Goal: Task Accomplishment & Management: Complete application form

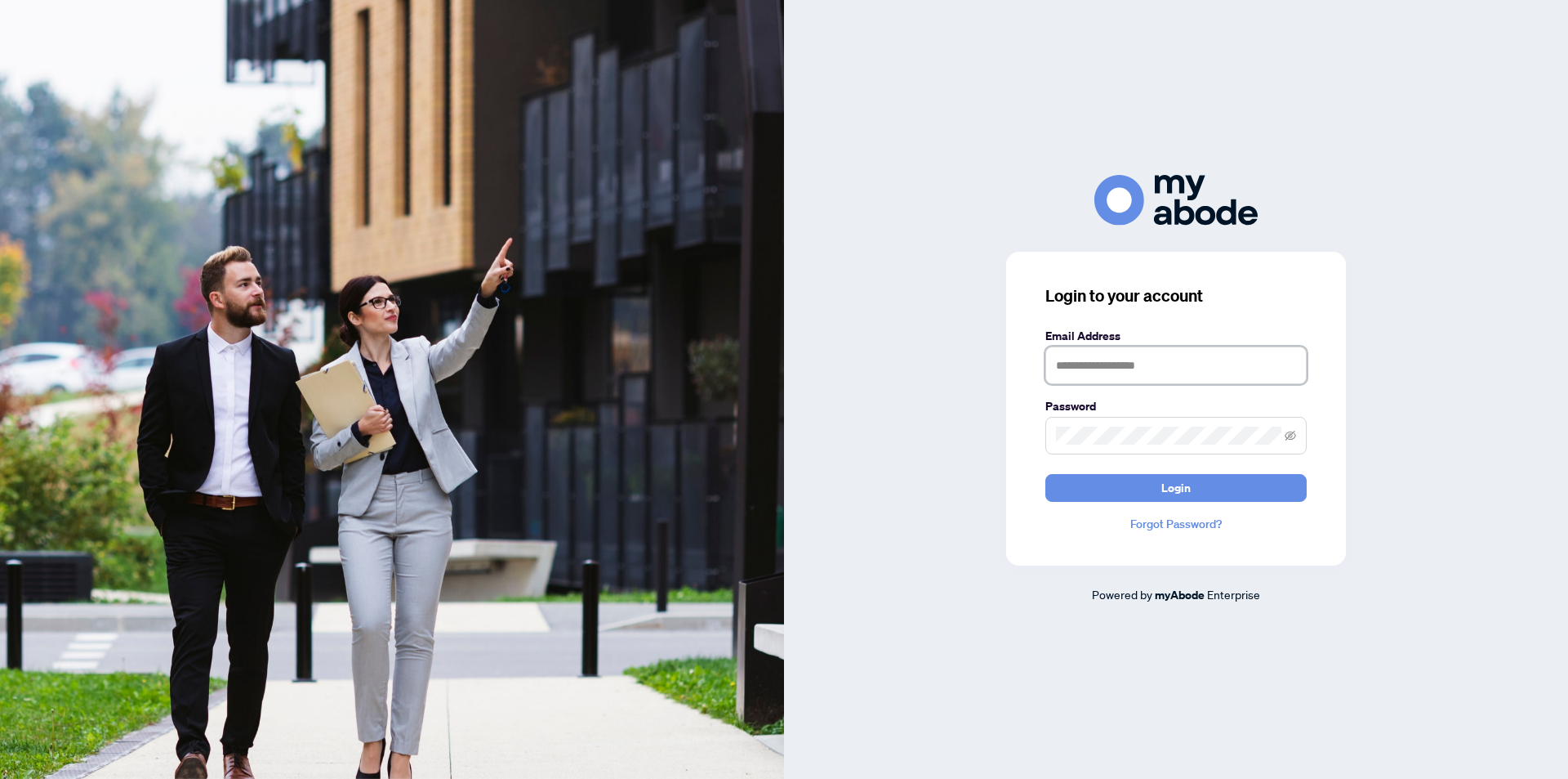
click at [1155, 370] on input "text" at bounding box center [1176, 366] width 261 height 38
type input "**********"
click at [1045, 474] on button "Login" at bounding box center [1176, 488] width 261 height 28
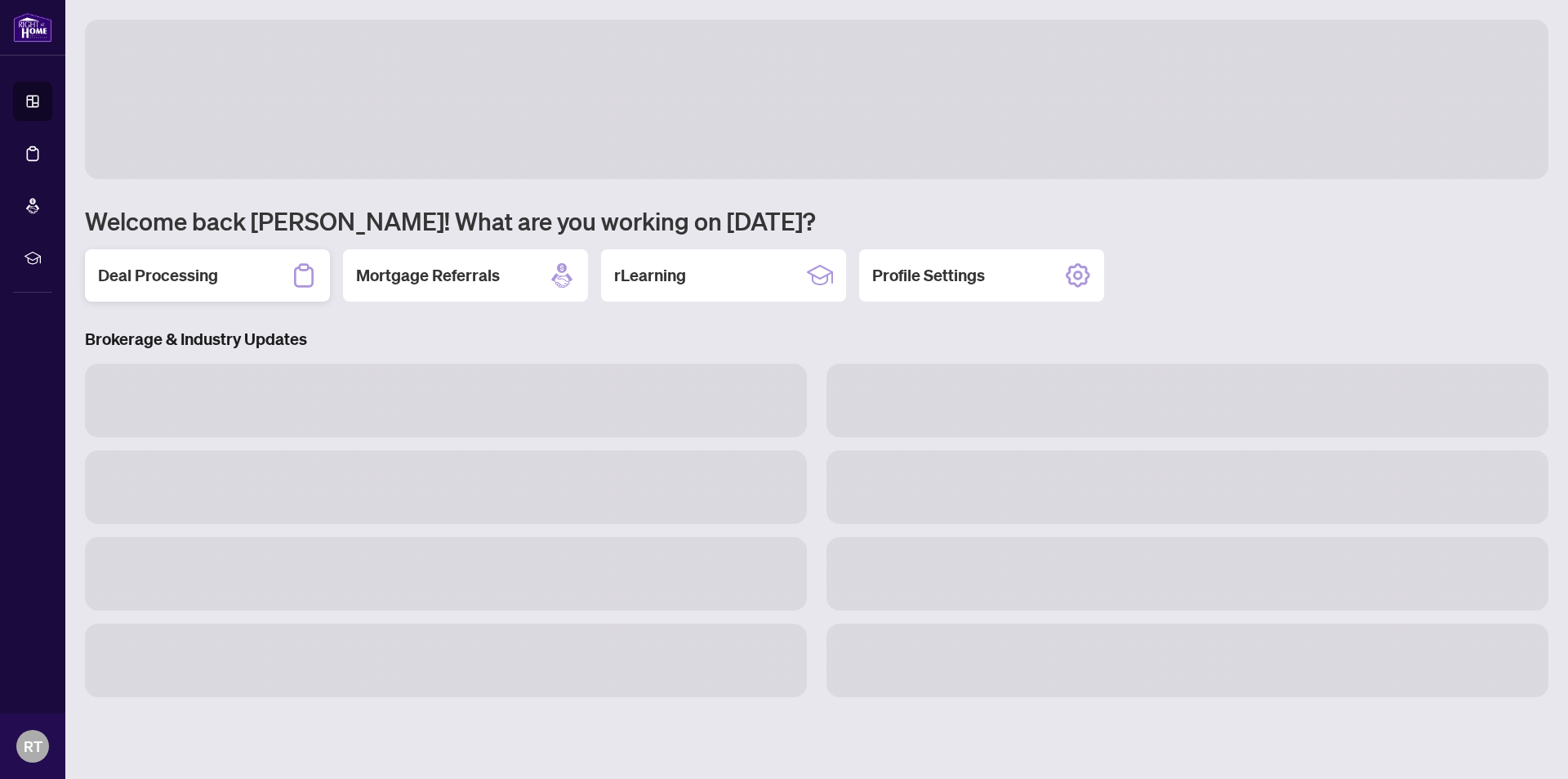
click at [173, 281] on h2 "Deal Processing" at bounding box center [158, 275] width 120 height 23
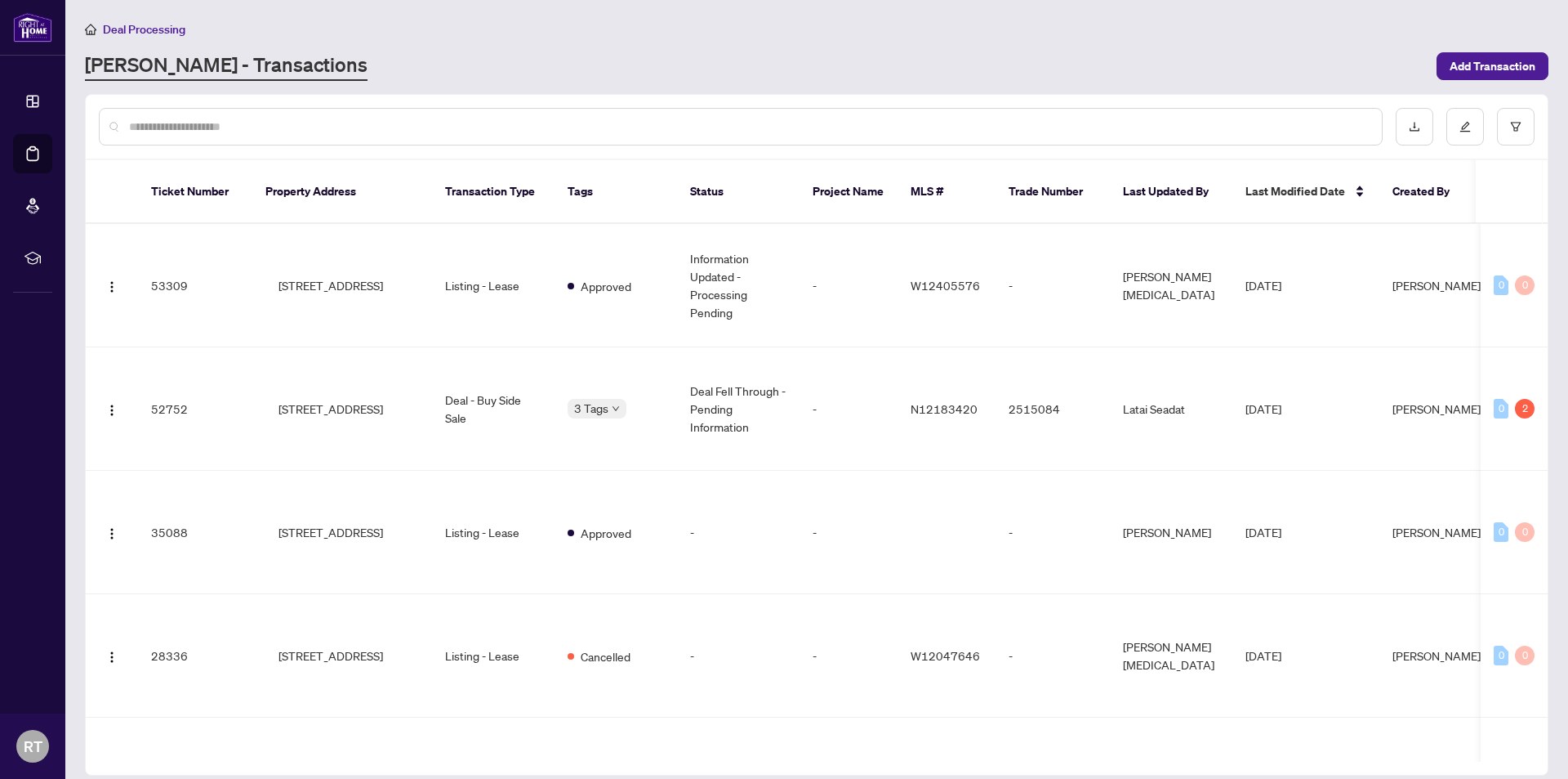
click at [774, 50] on div "Deal Processing RAHR - Transactions Add Transaction" at bounding box center [816, 50] width 1463 height 61
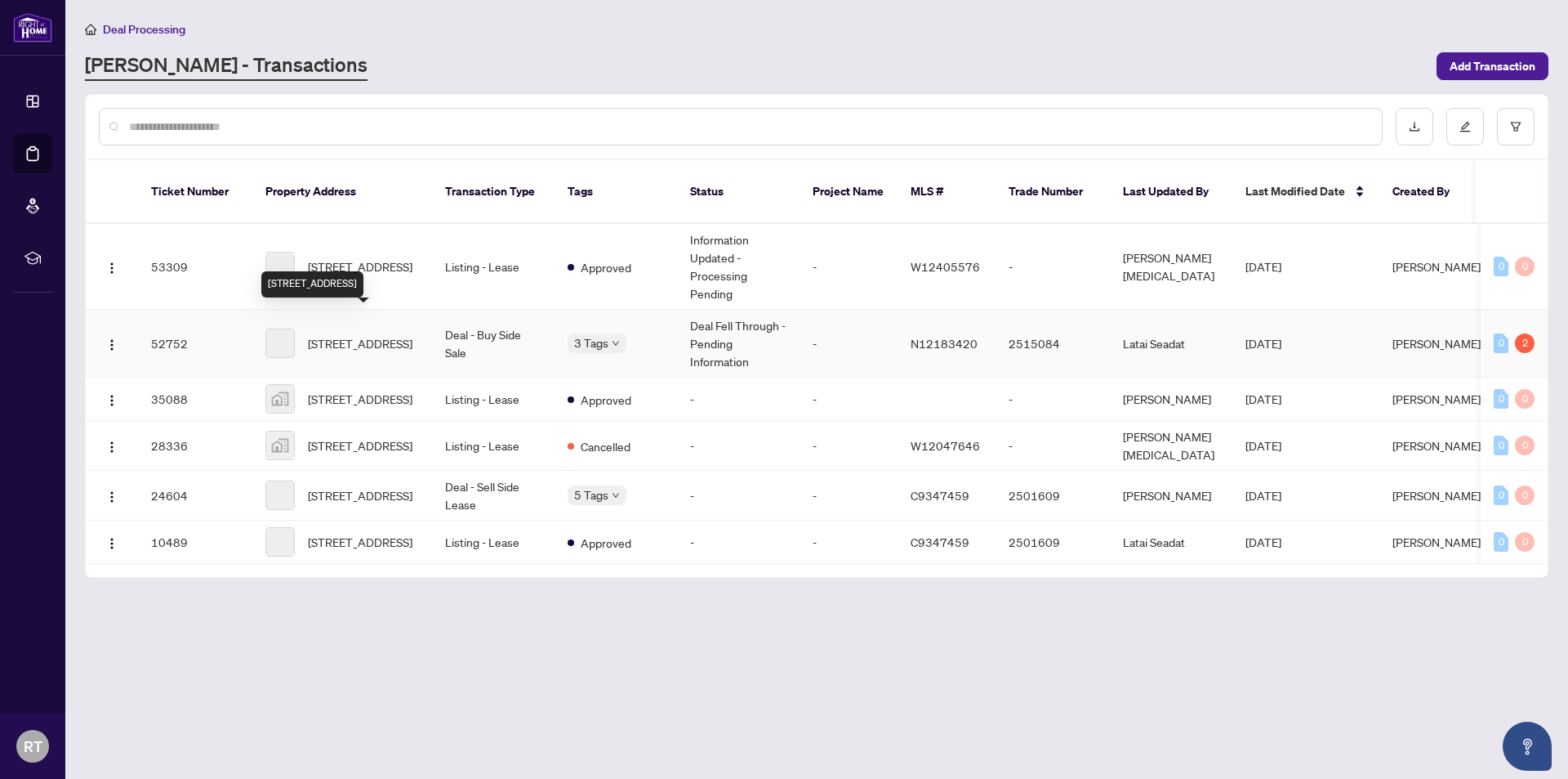
click at [318, 335] on span "[STREET_ADDRESS]" at bounding box center [359, 344] width 105 height 18
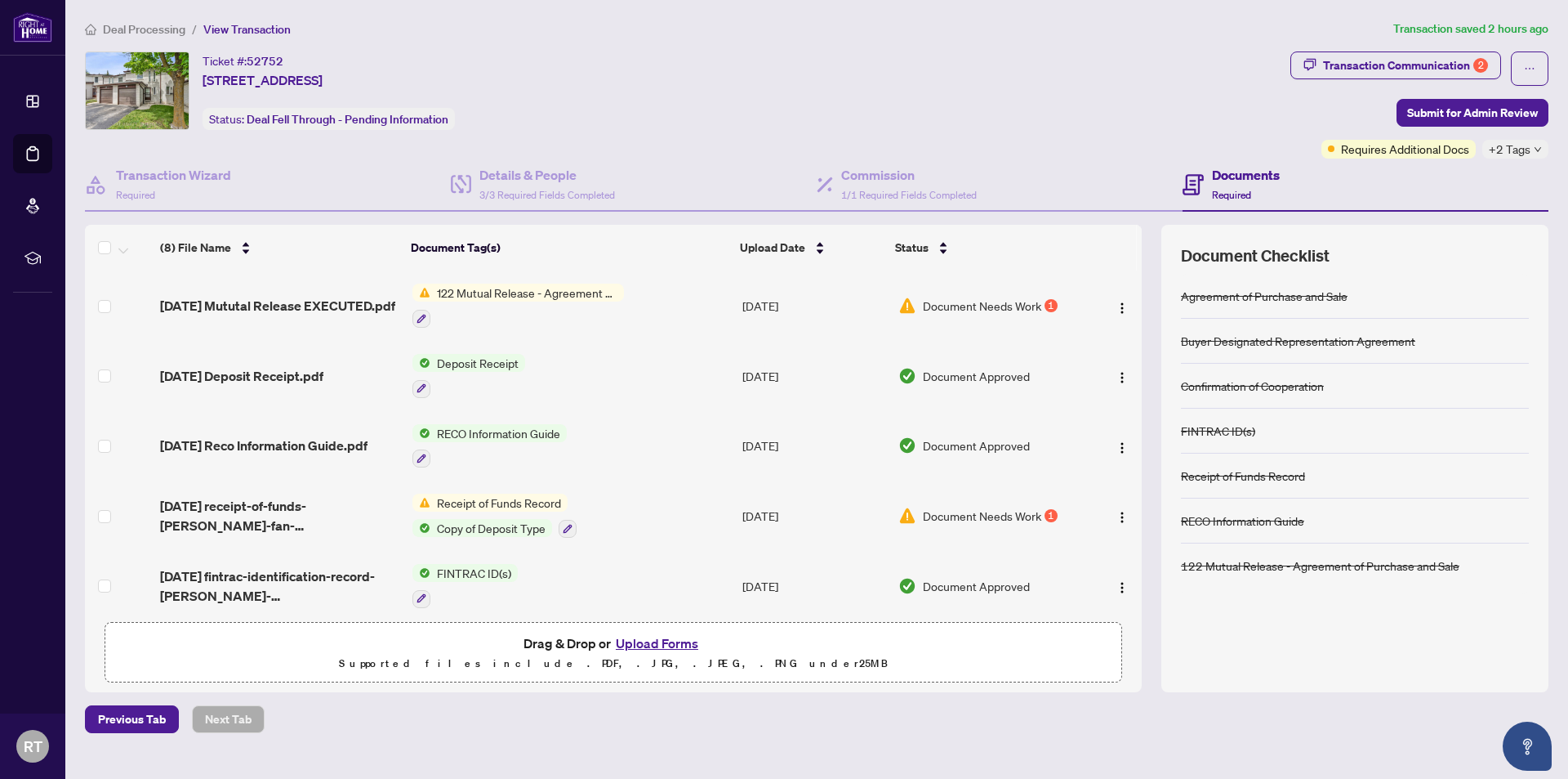
click at [992, 75] on div "Ticket #: 52752 325-22 Niles Way, Markham, Ontario L3T 5B8, Canada Status: Deal…" at bounding box center [684, 91] width 1199 height 79
click at [1407, 63] on div "Transaction Communication 2" at bounding box center [1404, 65] width 165 height 26
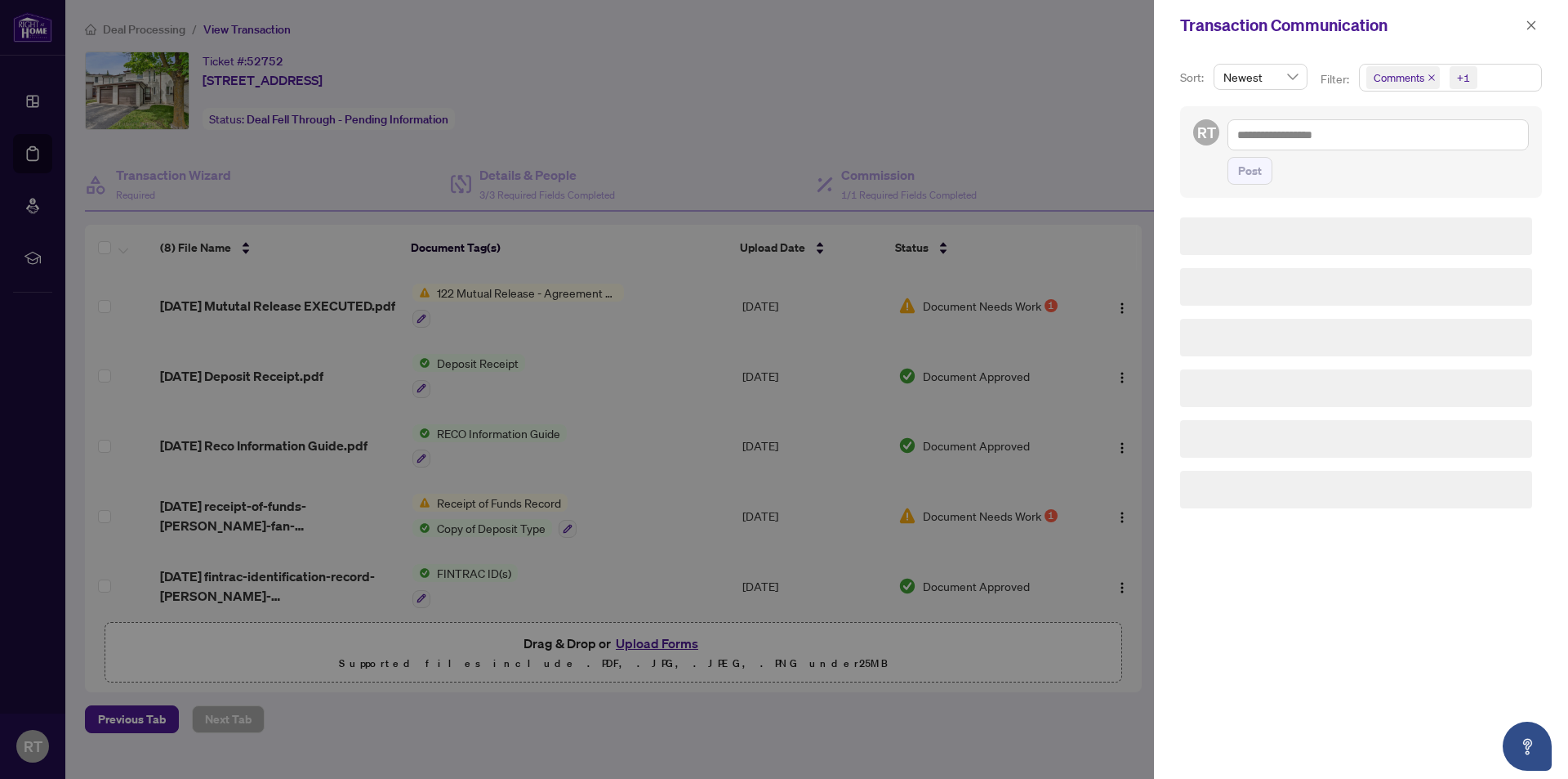
click at [929, 106] on div at bounding box center [784, 390] width 1568 height 779
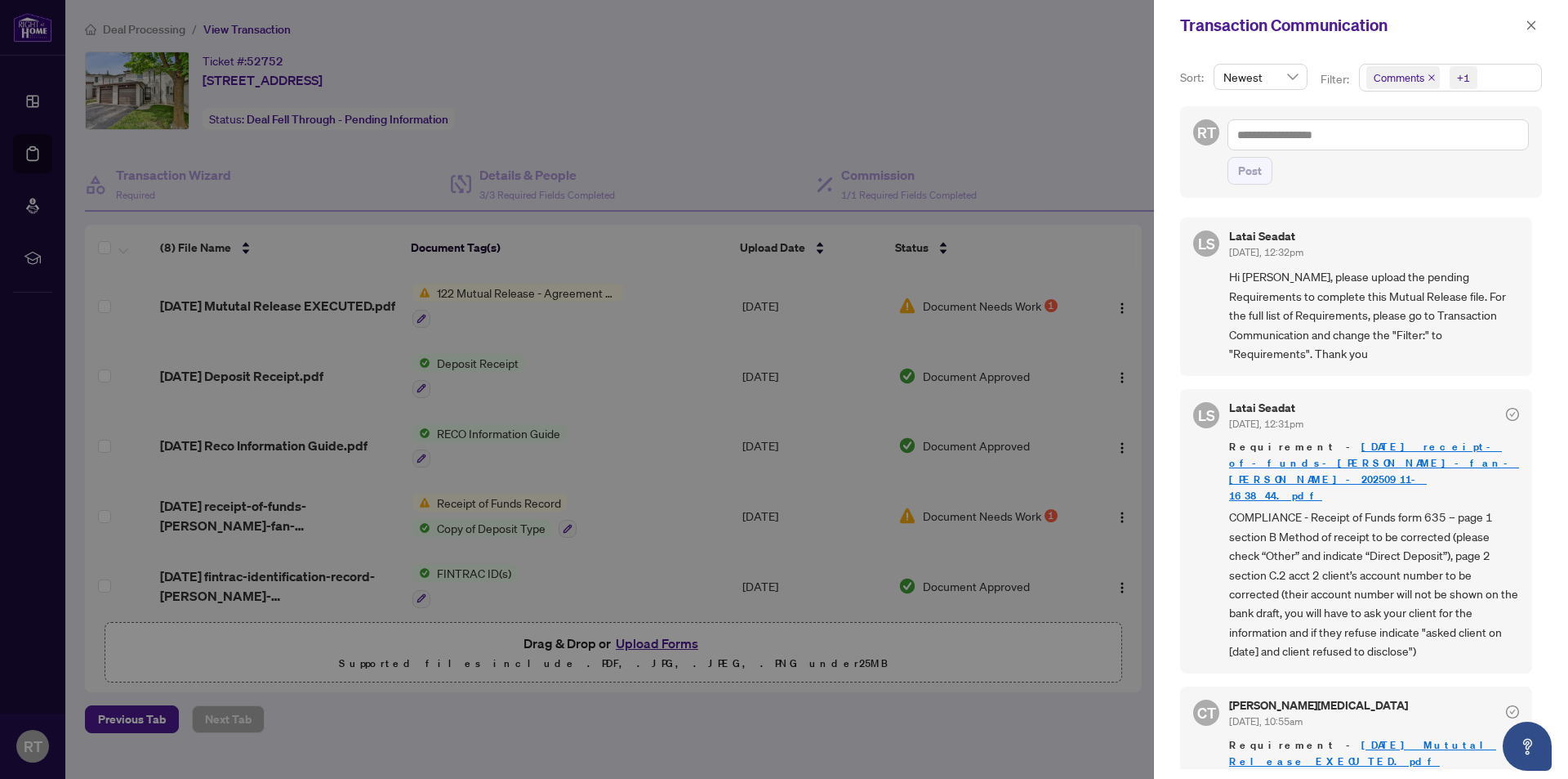
click at [730, 62] on div at bounding box center [784, 390] width 1568 height 779
click at [829, 141] on div at bounding box center [784, 390] width 1568 height 779
drag, startPoint x: 1353, startPoint y: 456, endPoint x: 1336, endPoint y: 449, distance: 18.4
click at [1349, 504] on span "COMPLIANCE - Receipt of Funds form 635 – page 1 section B Method of receipt to …" at bounding box center [1373, 580] width 289 height 153
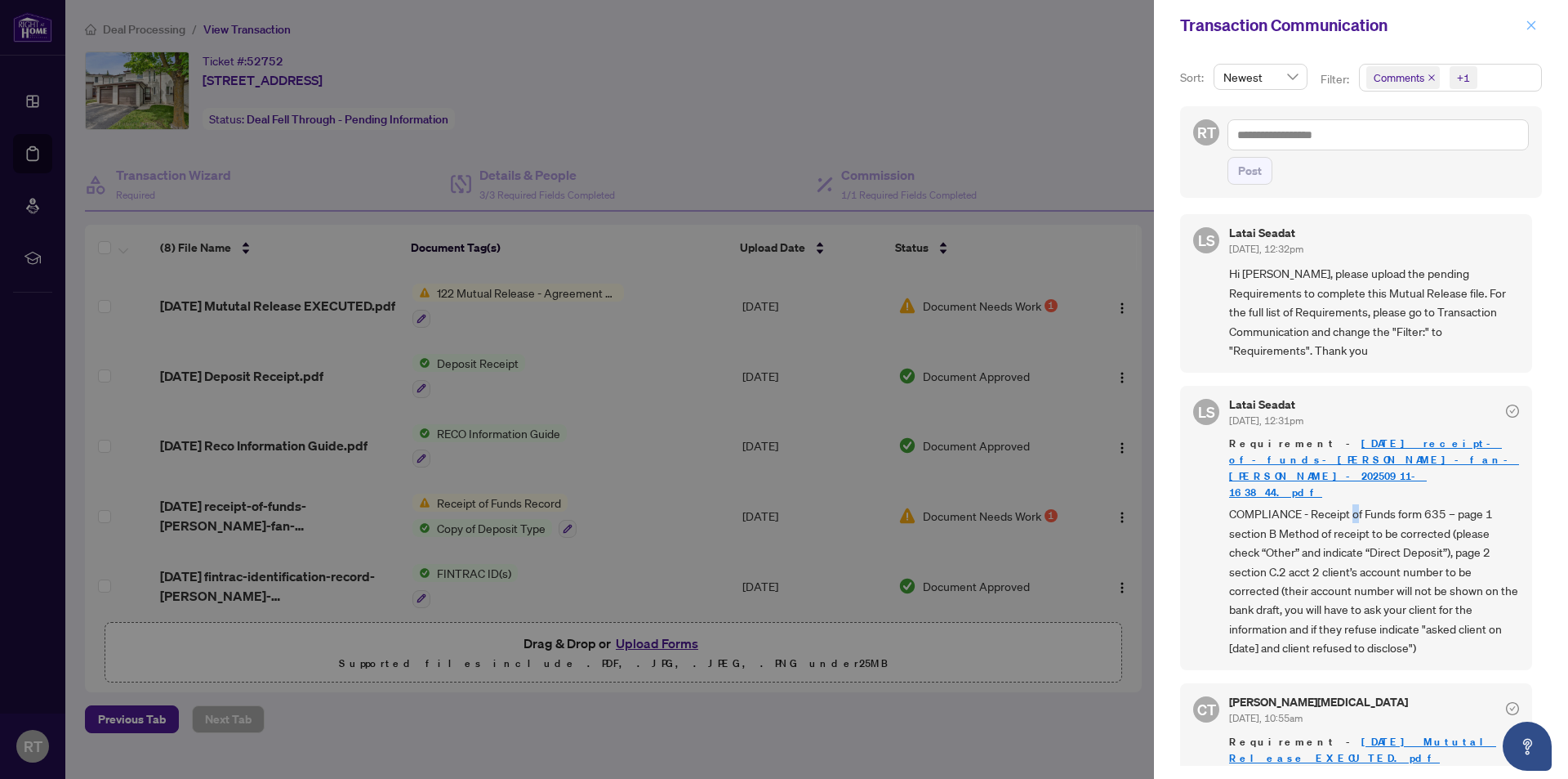
click at [1535, 30] on icon "close" at bounding box center [1530, 25] width 11 height 11
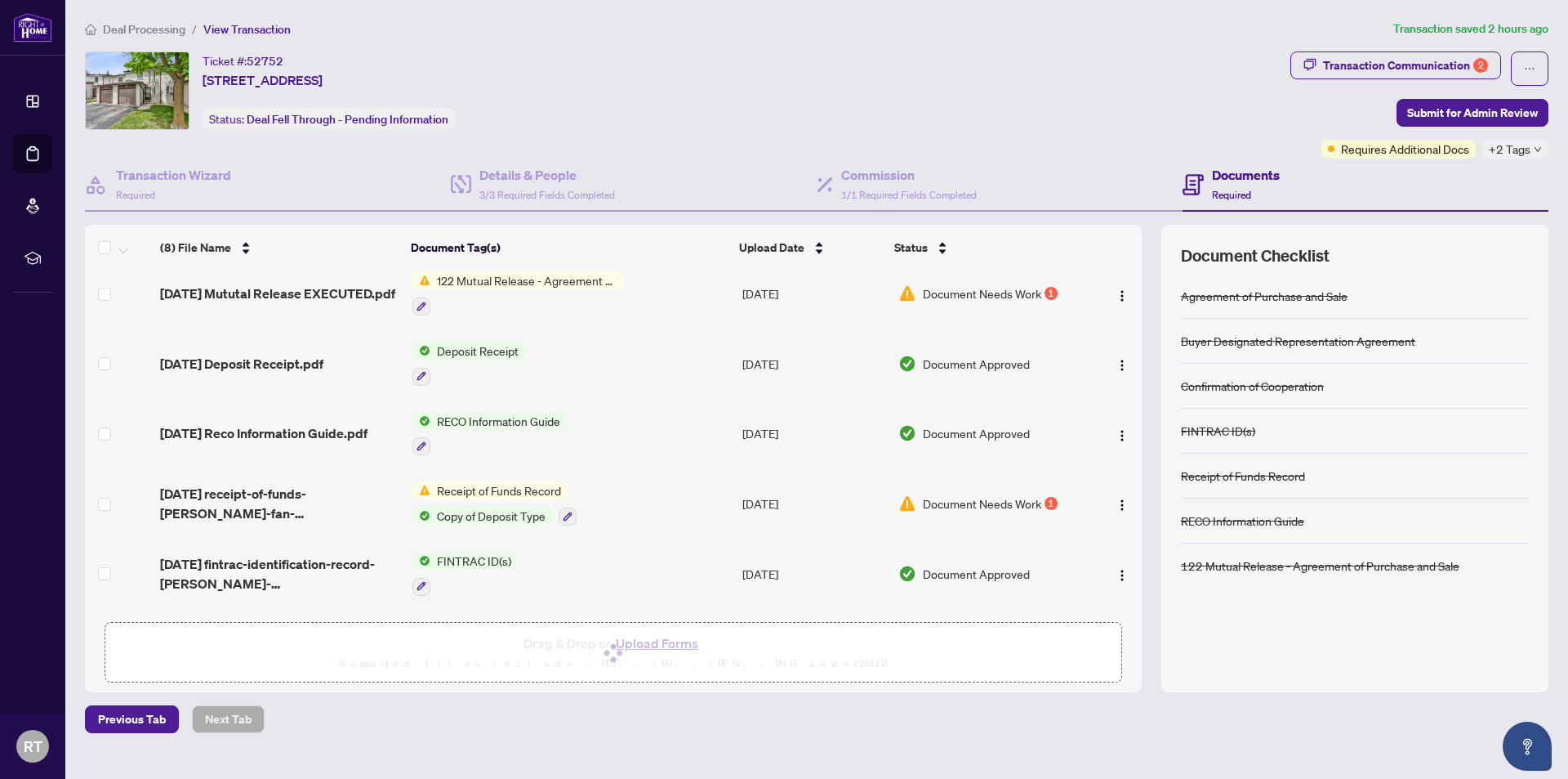
scroll to position [0, 0]
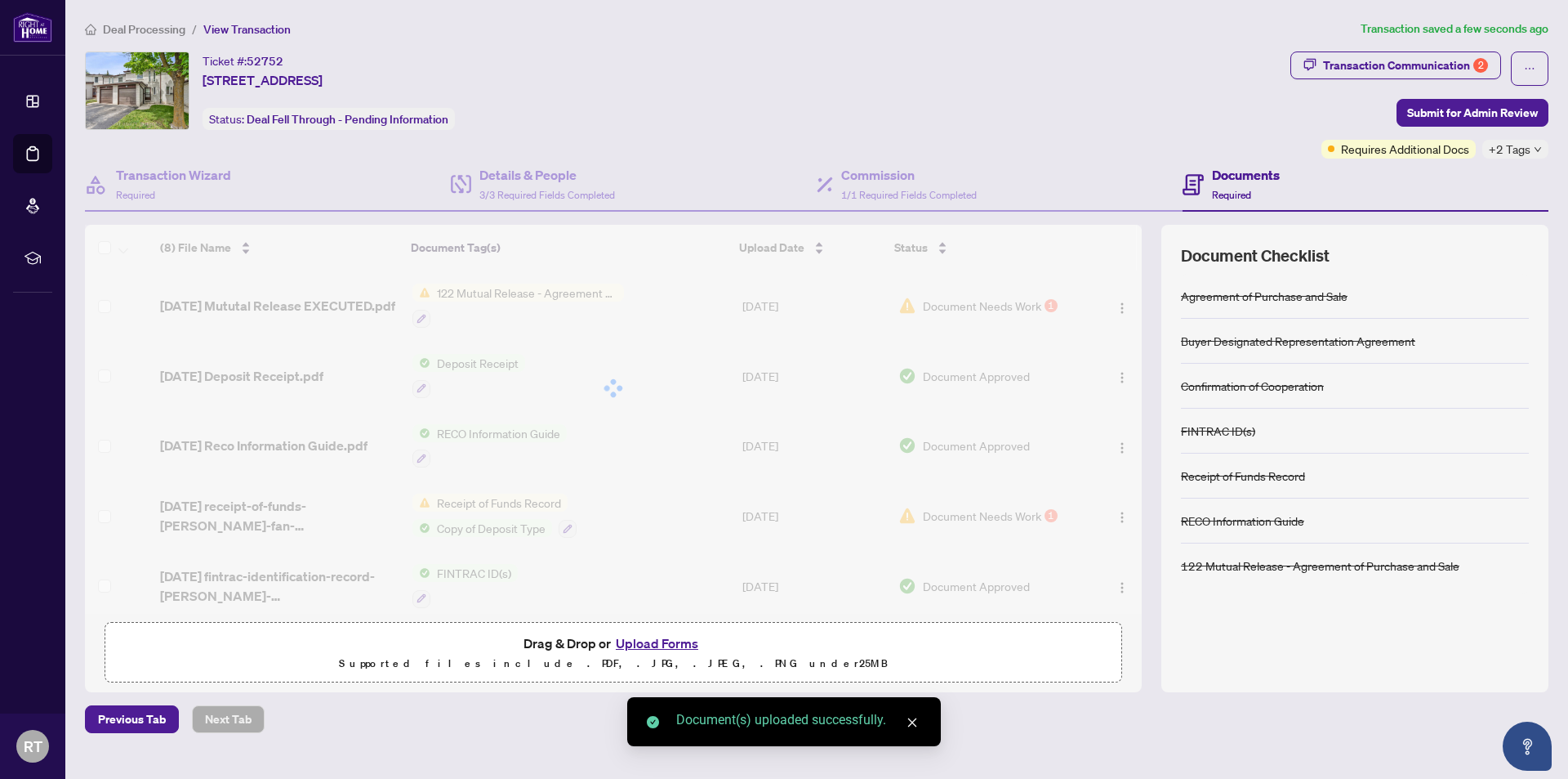
click at [1131, 295] on div at bounding box center [613, 388] width 1057 height 327
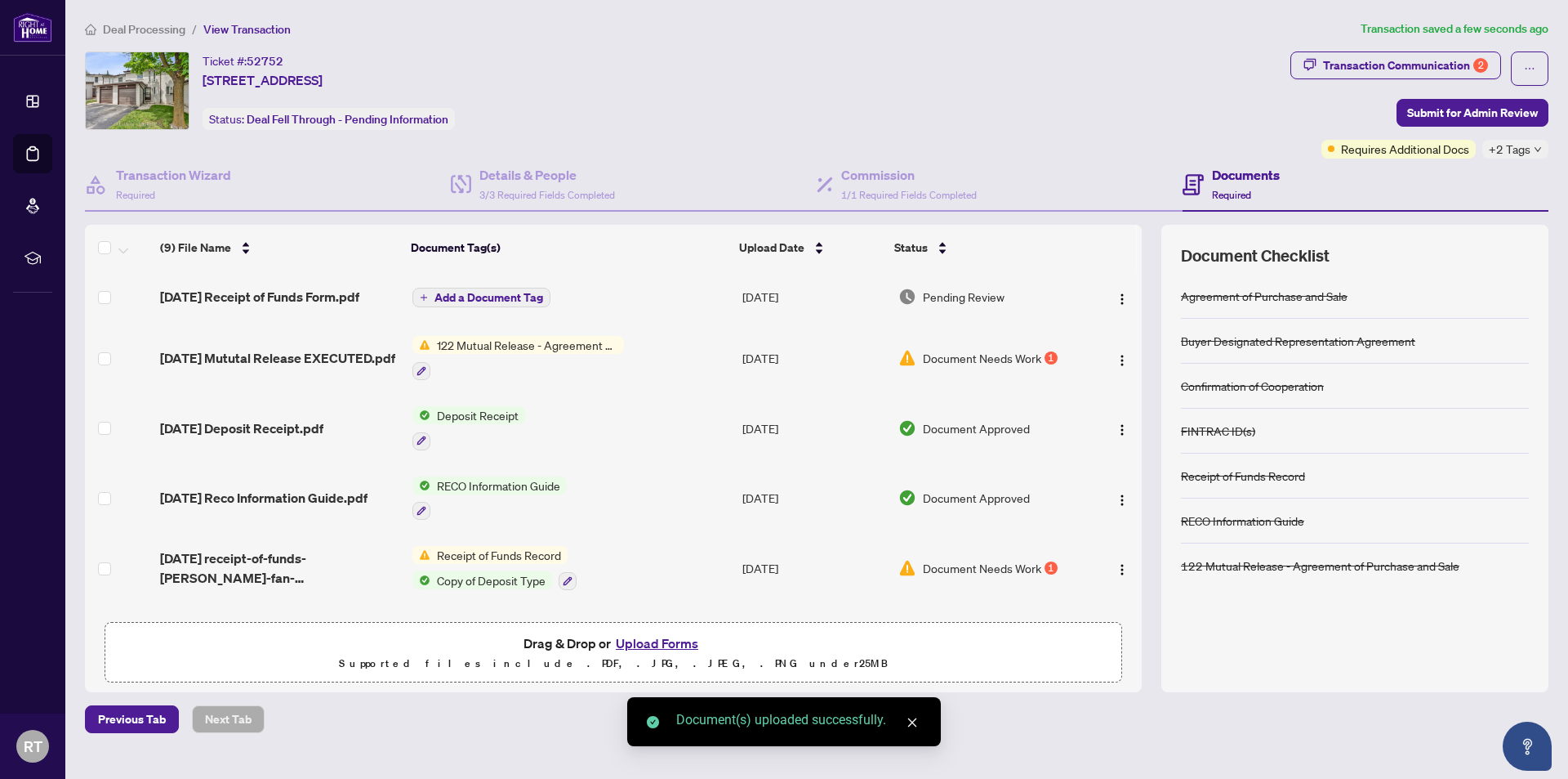
click at [909, 724] on icon "close" at bounding box center [911, 721] width 11 height 11
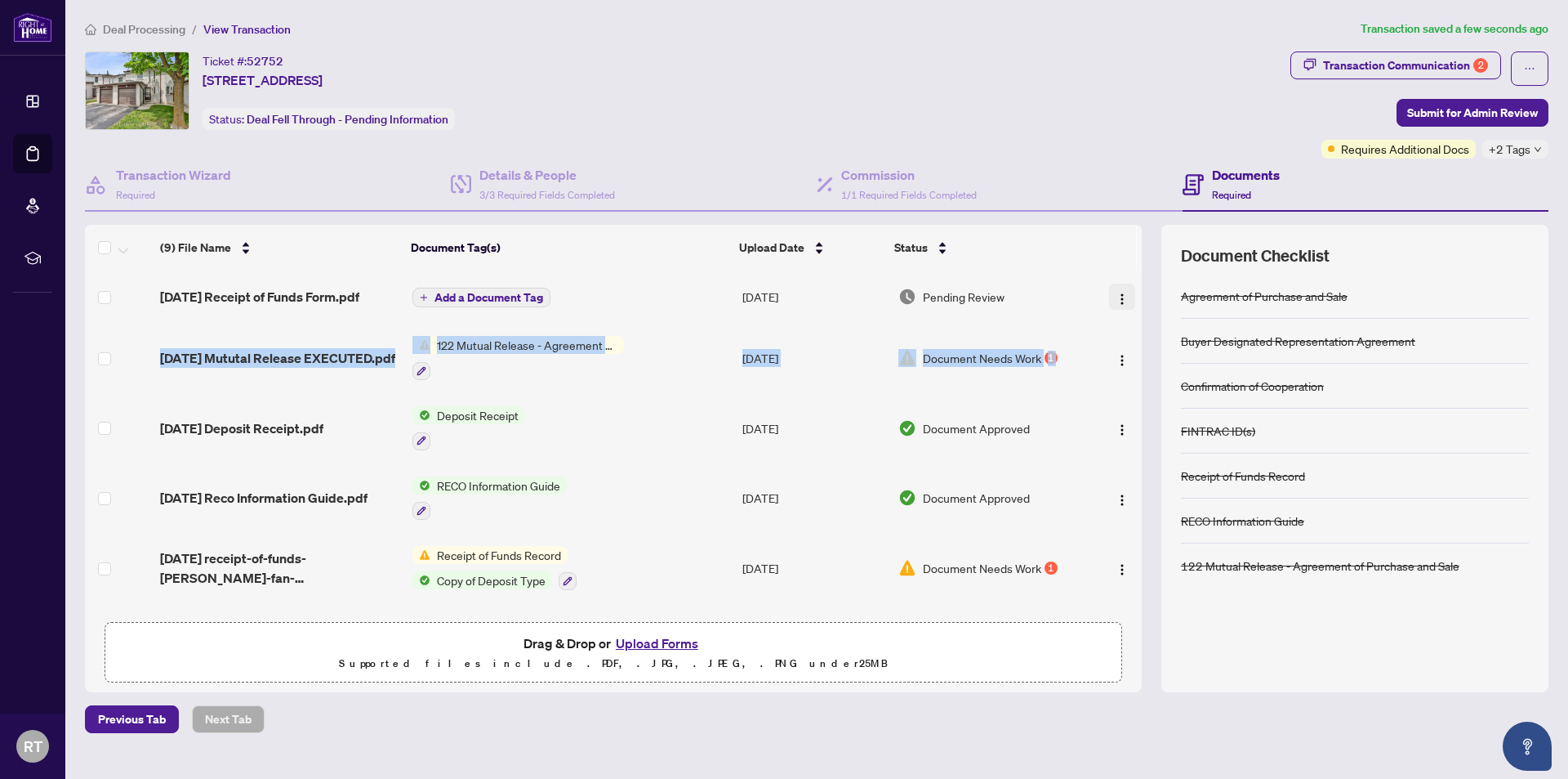
drag, startPoint x: 1135, startPoint y: 327, endPoint x: 1114, endPoint y: 301, distance: 33.4
click at [1118, 306] on tbody "2025-9-19 Receipt of Funds Form.pdf Add a Document Tag Sep/19/2025 Pending Revi…" at bounding box center [613, 576] width 1057 height 612
click at [505, 295] on span "Add a Document Tag" at bounding box center [488, 297] width 109 height 11
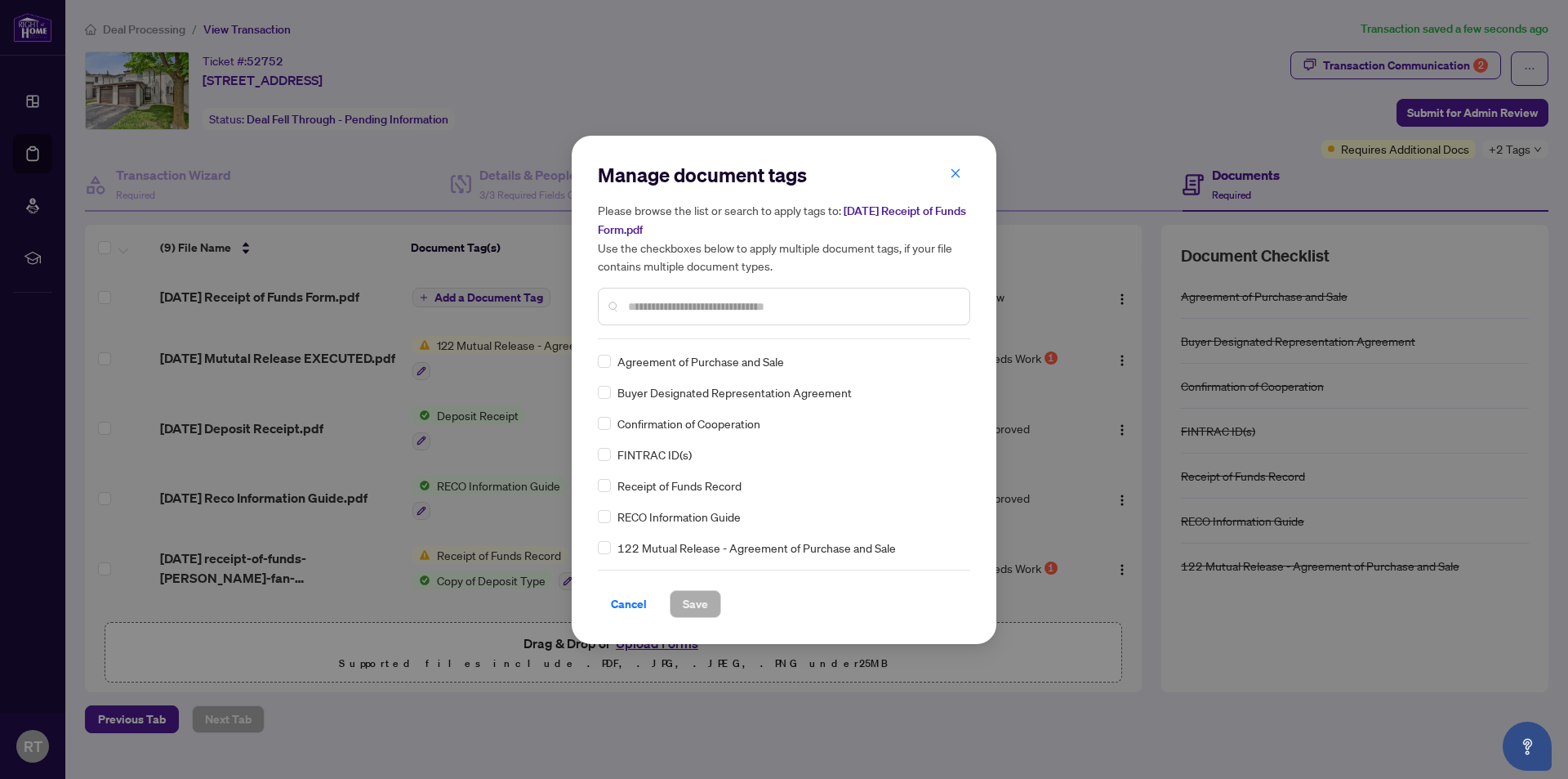
click at [716, 305] on input "text" at bounding box center [791, 307] width 328 height 18
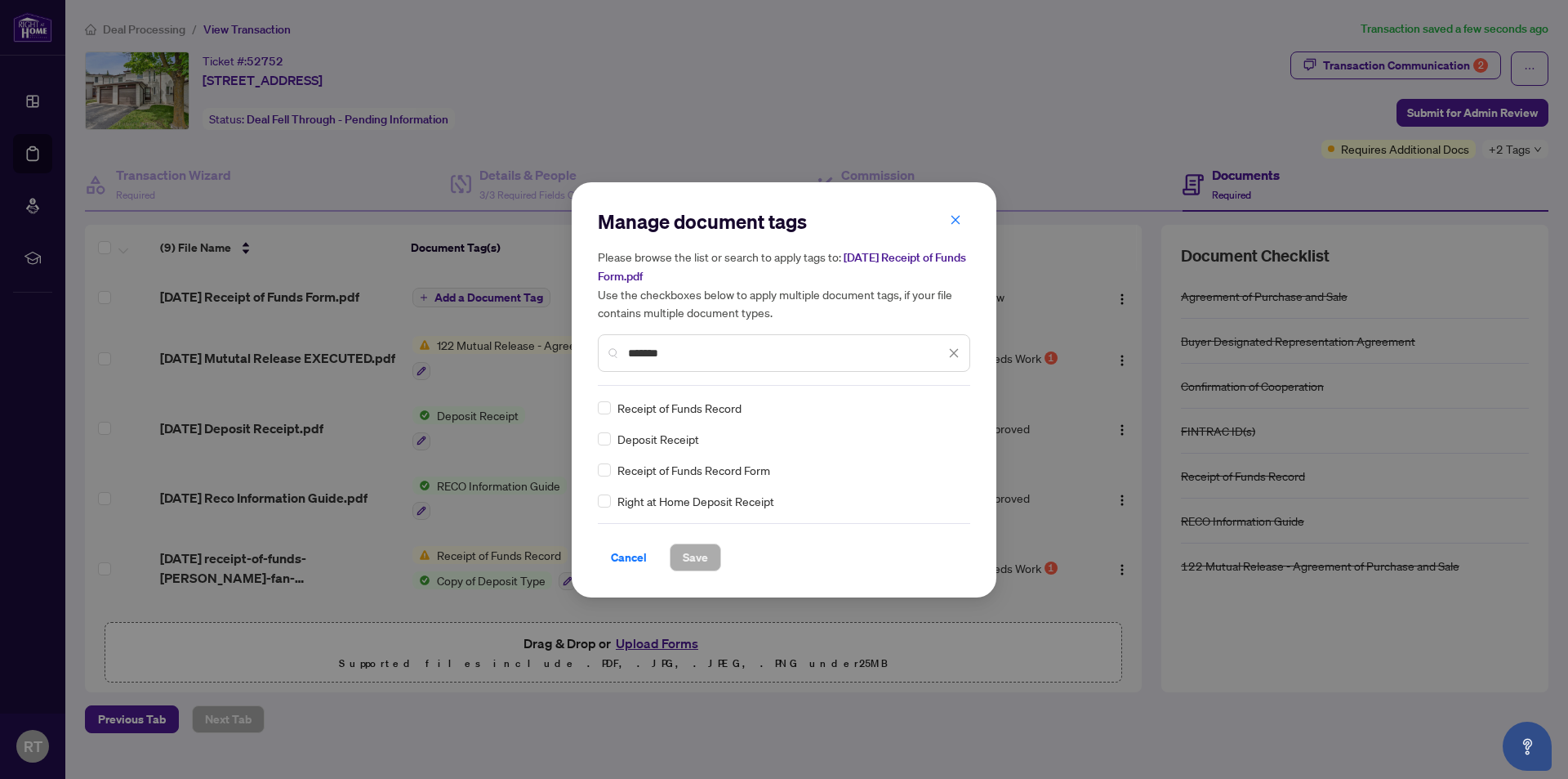
type input "*******"
click at [685, 406] on span "Receipt of Funds Record" at bounding box center [680, 407] width 124 height 18
click at [681, 563] on button "Save" at bounding box center [696, 557] width 52 height 28
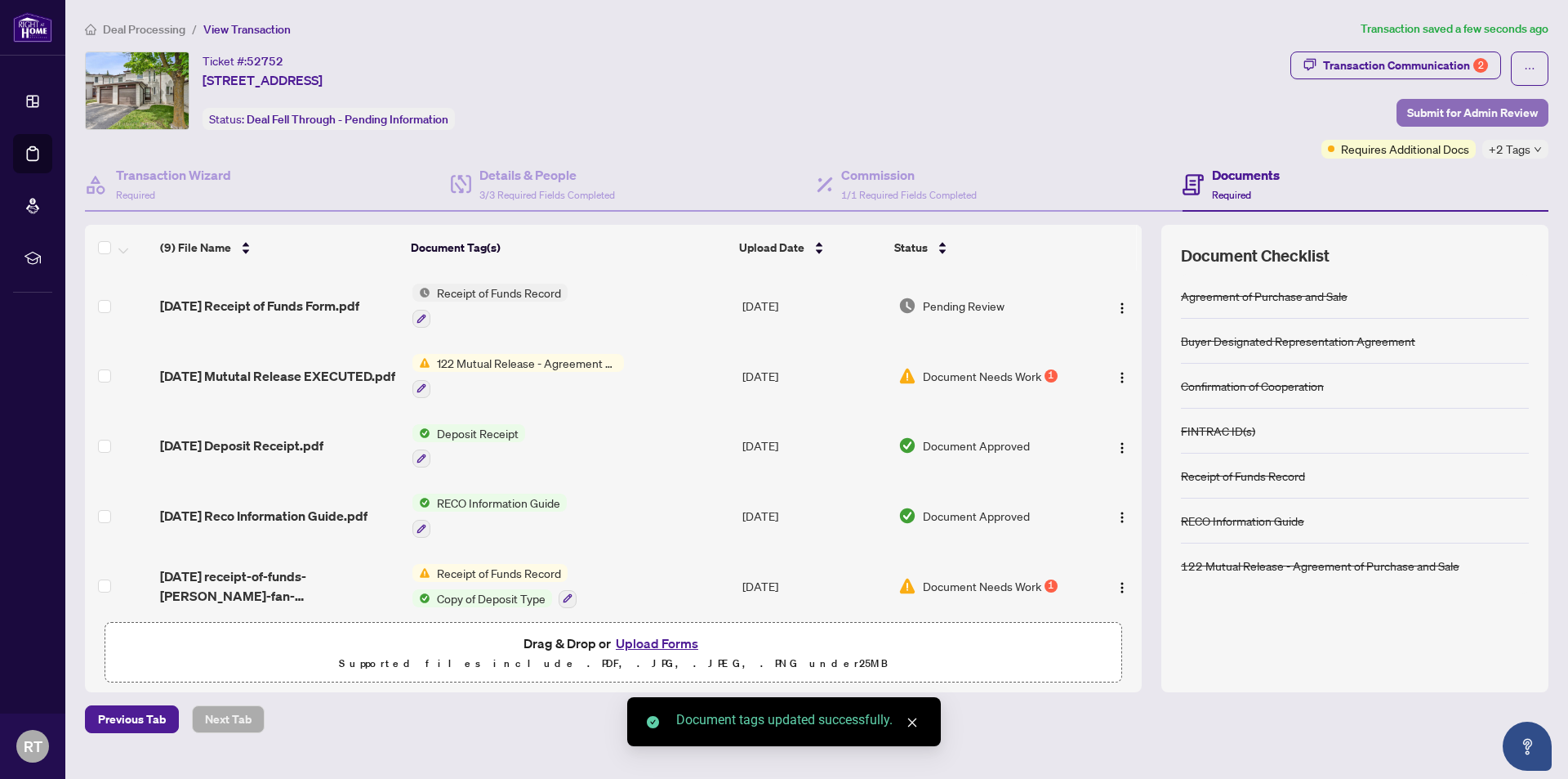
click at [1471, 115] on span "Submit for Admin Review" at bounding box center [1472, 113] width 131 height 26
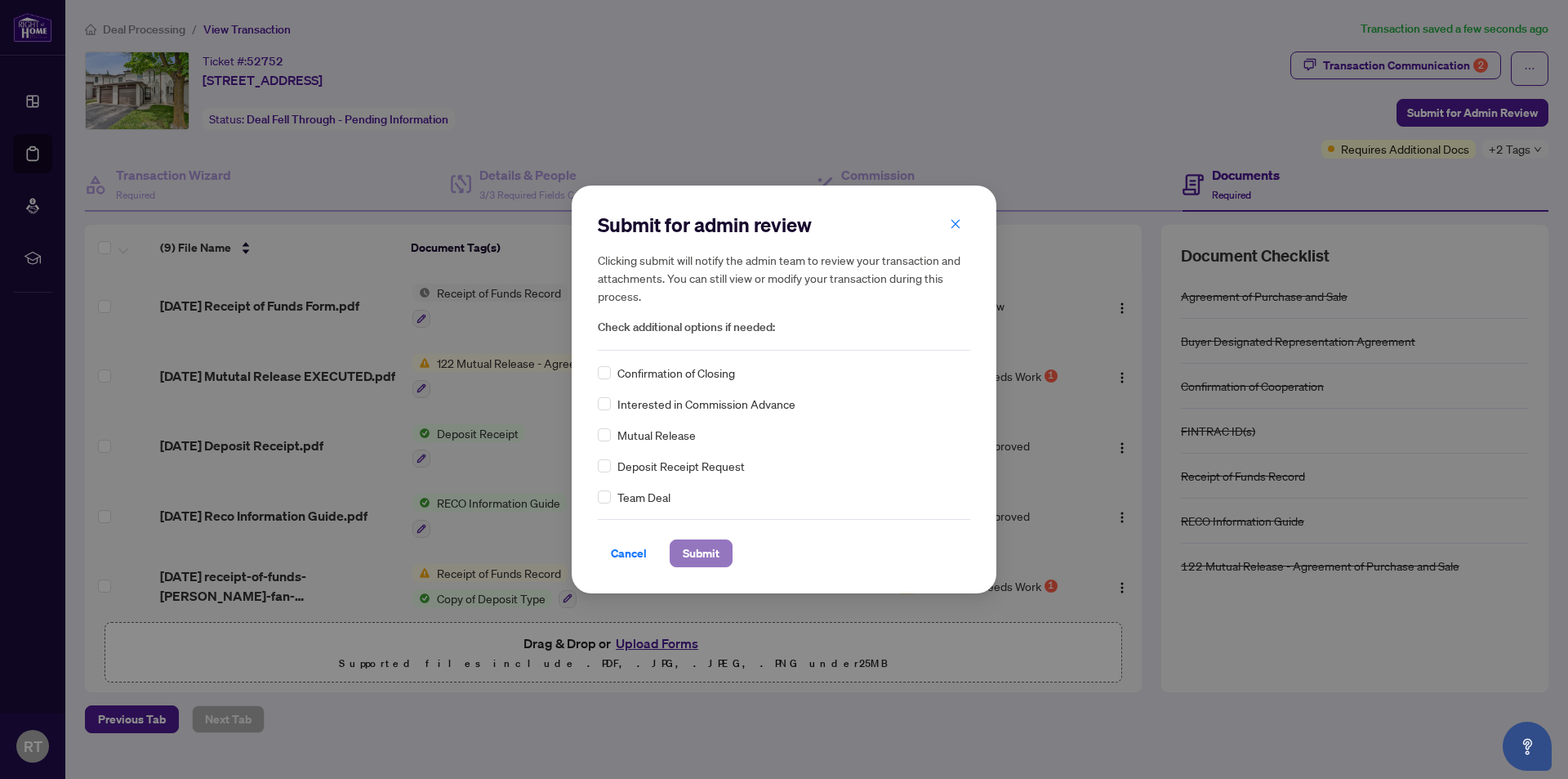
click at [694, 555] on span "Submit" at bounding box center [701, 553] width 37 height 26
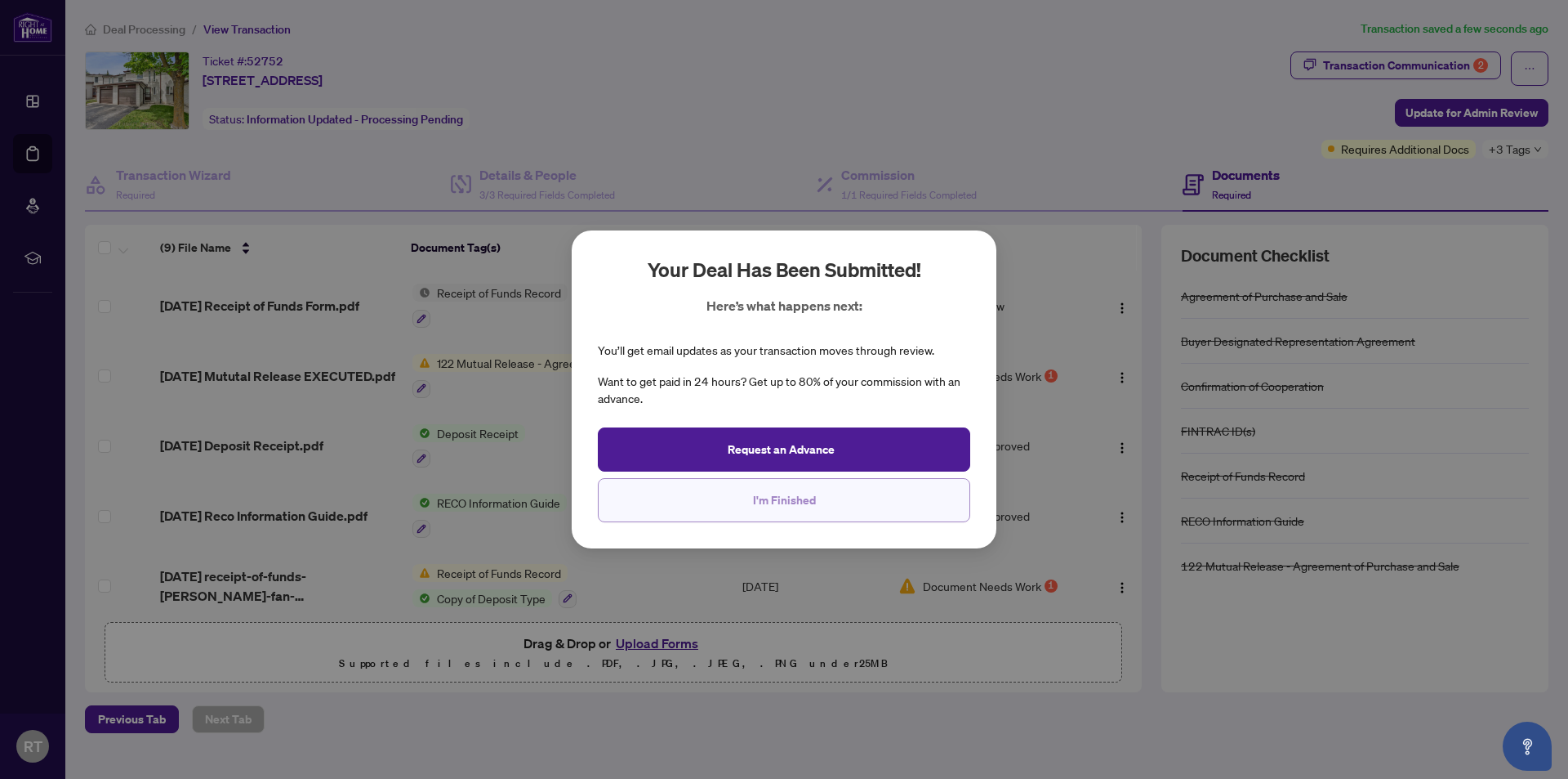
click at [787, 510] on span "I'm Finished" at bounding box center [784, 500] width 63 height 26
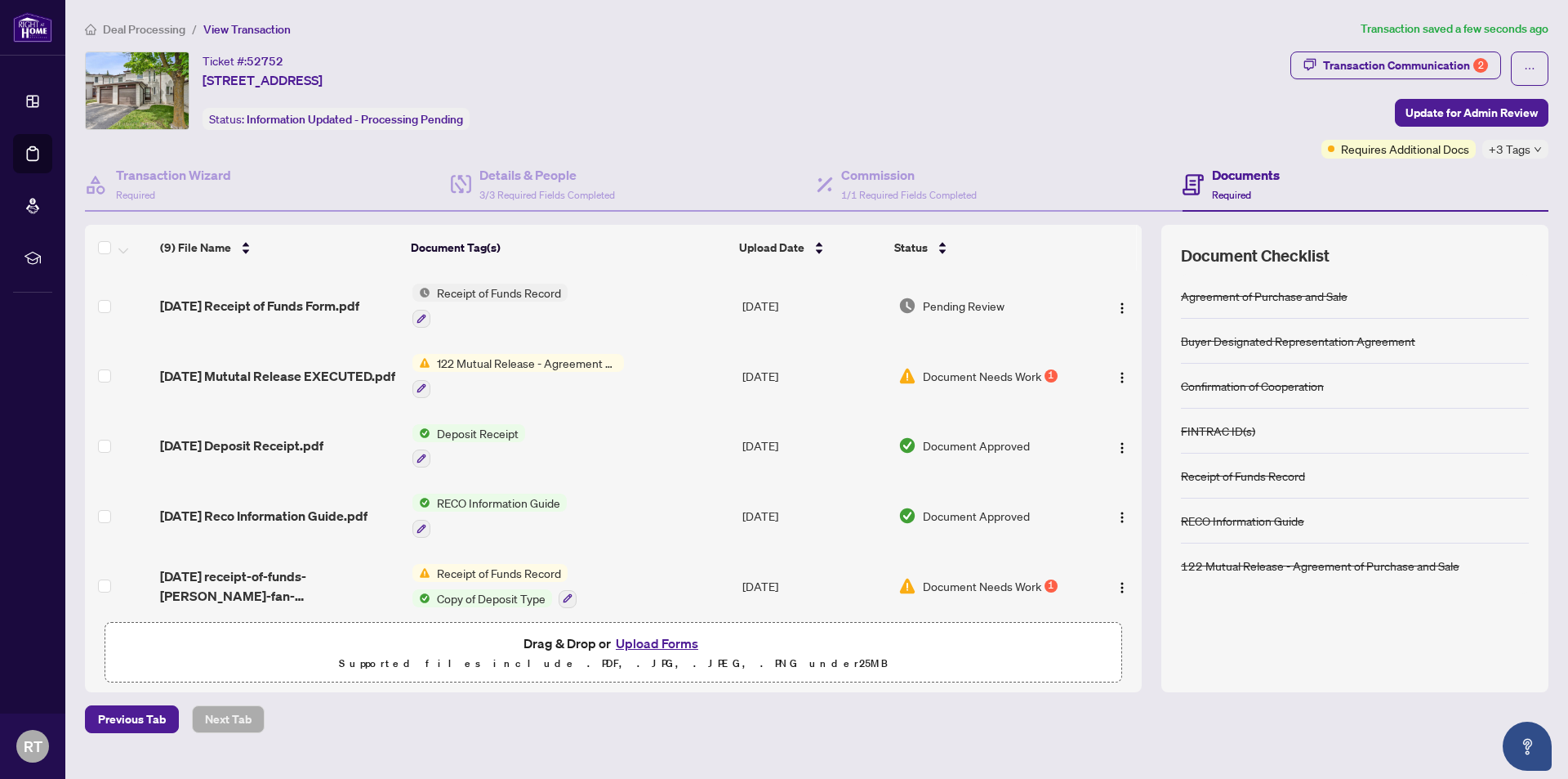
click at [936, 370] on span "Document Needs Work" at bounding box center [981, 376] width 119 height 18
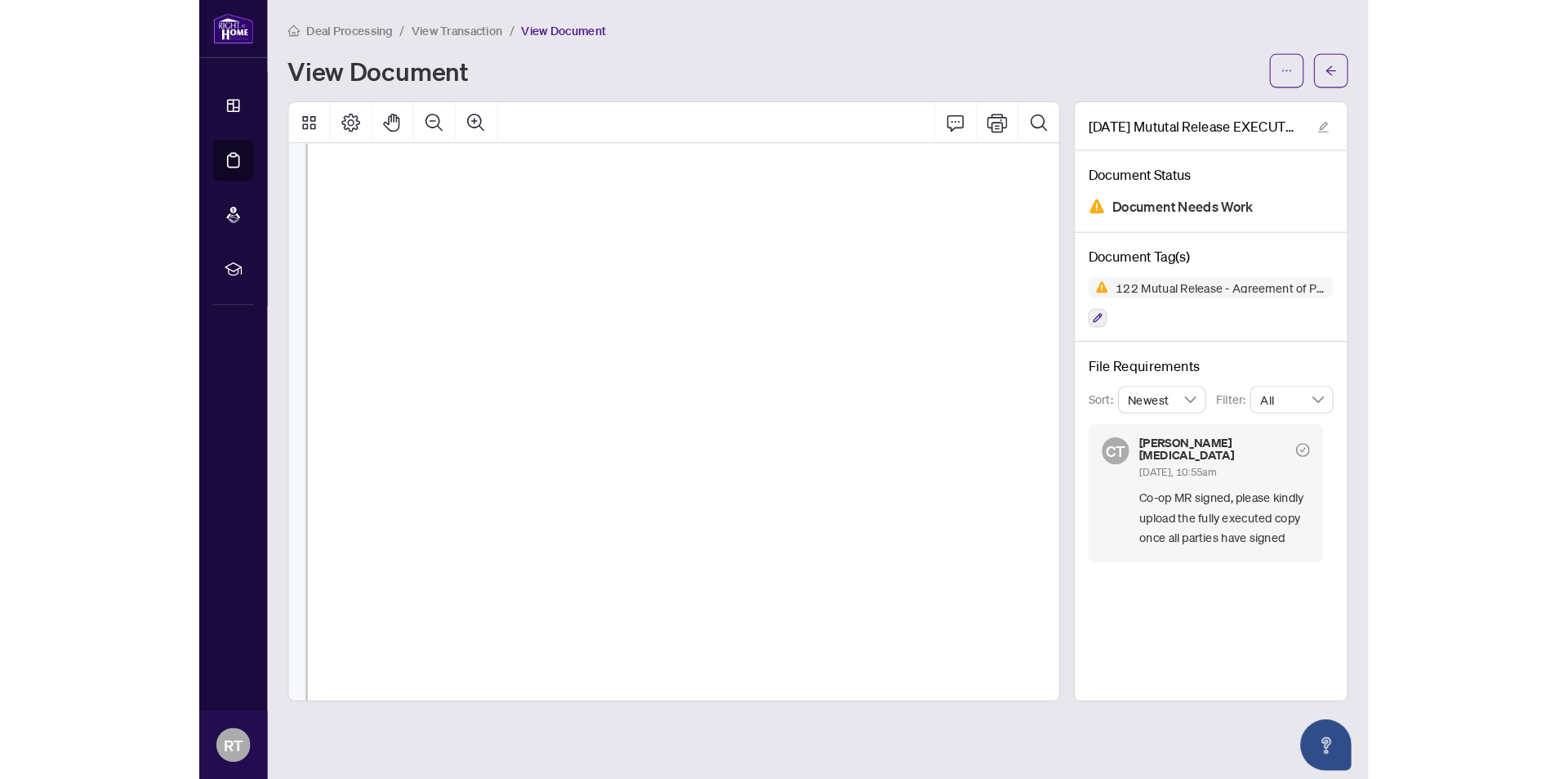
scroll to position [653, 0]
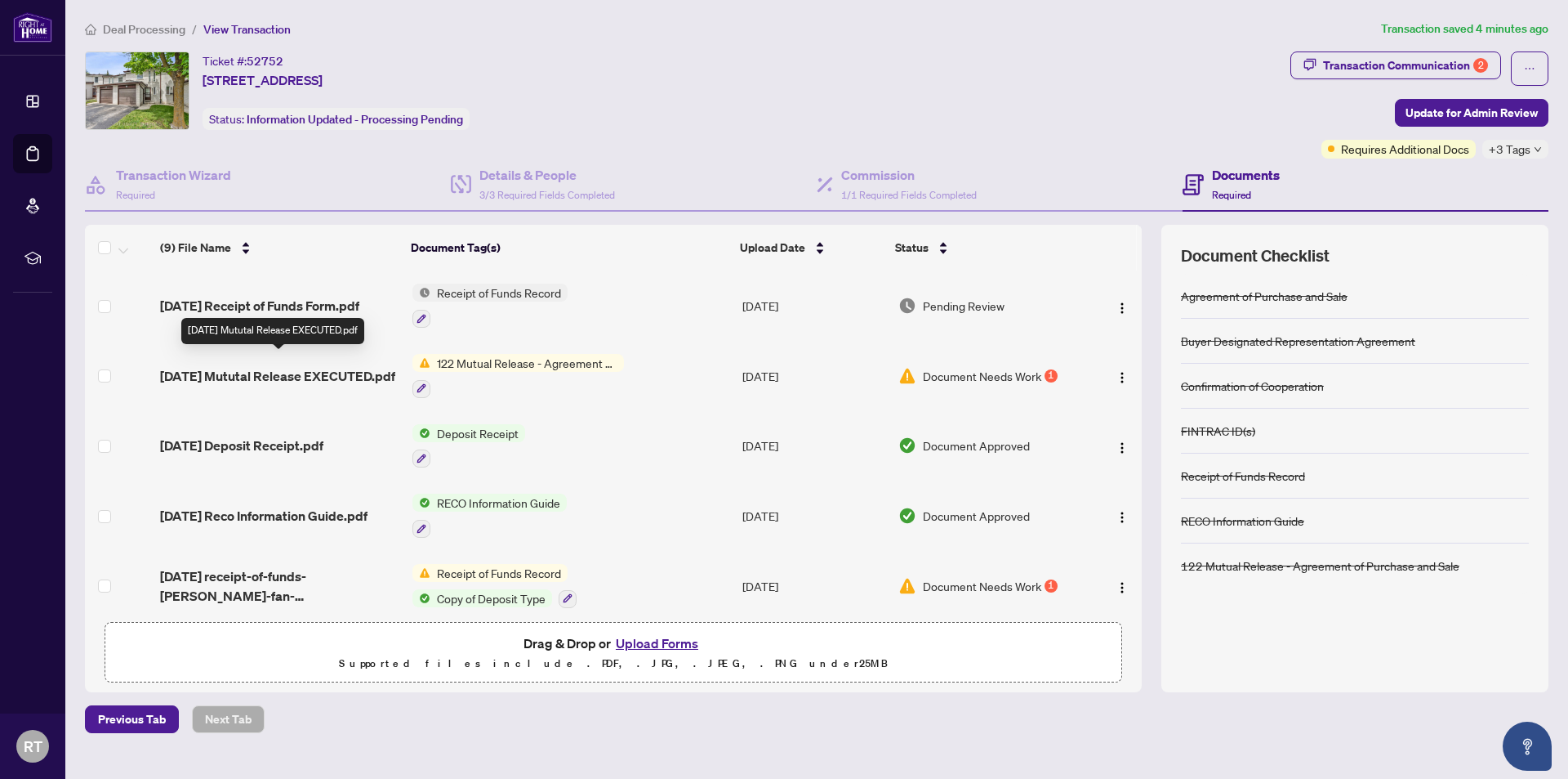
click at [295, 367] on span "[DATE] Mututal Release EXECUTED.pdf" at bounding box center [277, 377] width 236 height 20
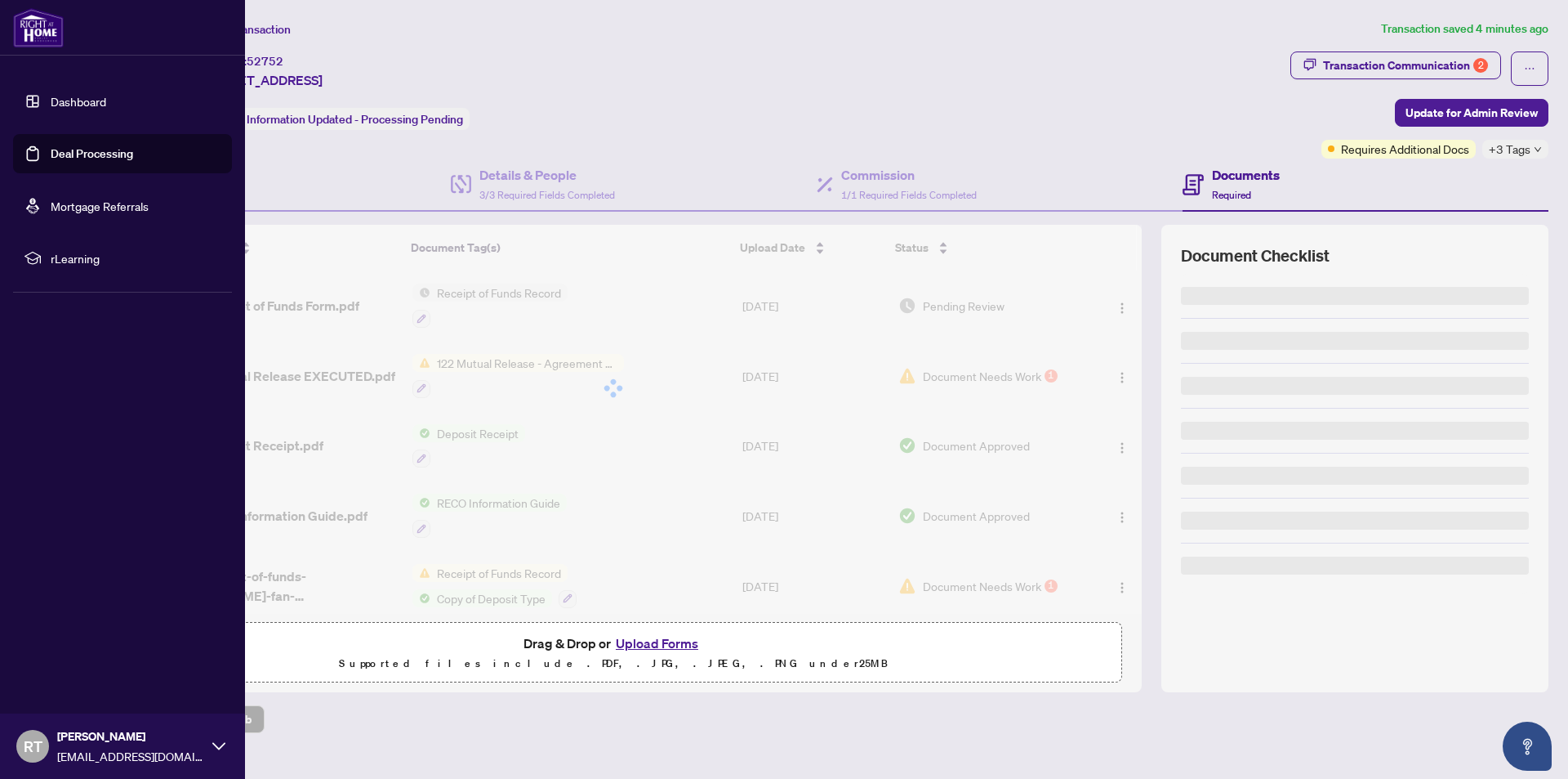
click at [61, 99] on link "Dashboard" at bounding box center [79, 101] width 56 height 15
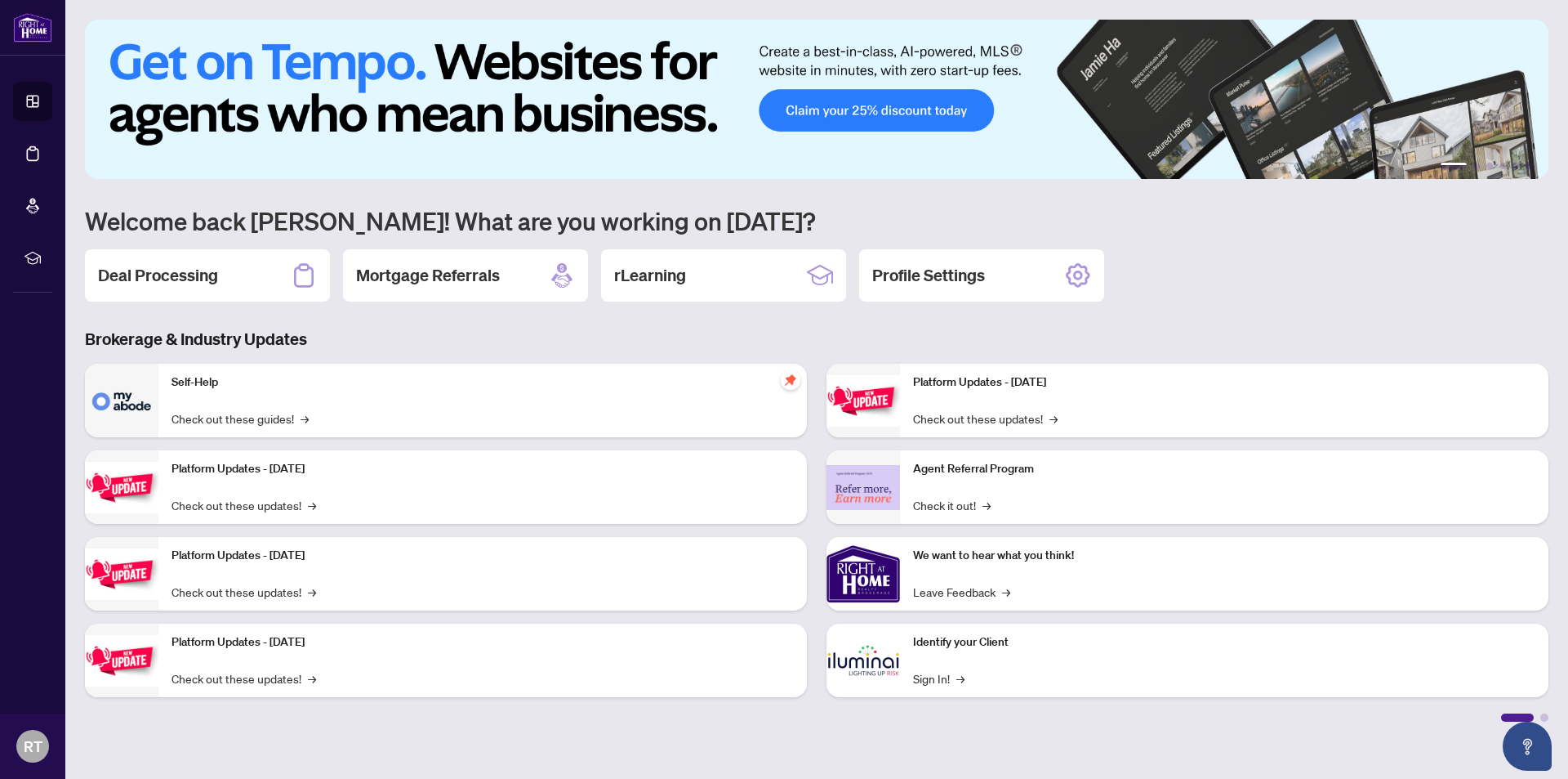
click at [1255, 263] on div "Deal Processing Mortgage Referrals rLearning Profile Settings" at bounding box center [816, 276] width 1463 height 52
click at [1265, 269] on div "Deal Processing Mortgage Referrals rLearning Profile Settings" at bounding box center [816, 276] width 1463 height 52
